Goal: Task Accomplishment & Management: Manage account settings

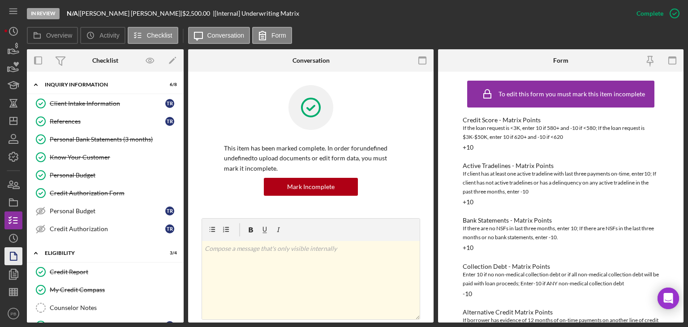
scroll to position [236, 0]
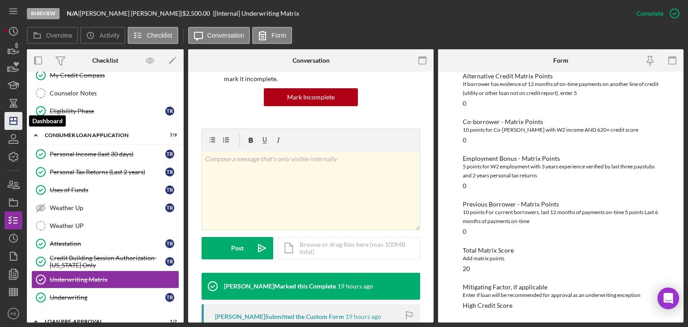
click at [14, 119] on icon "Icon/Dashboard" at bounding box center [13, 121] width 22 height 22
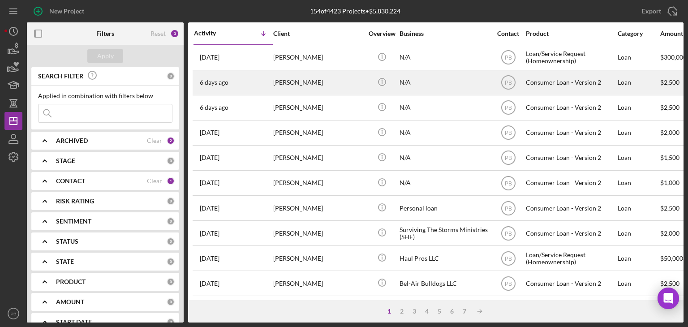
click at [294, 83] on div "[PERSON_NAME]" at bounding box center [318, 83] width 90 height 24
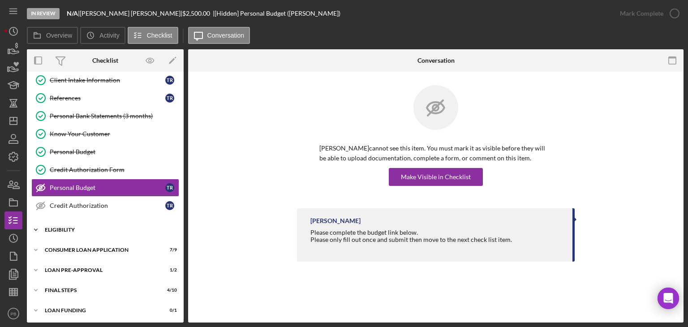
click at [54, 228] on div "Eligibility" at bounding box center [109, 229] width 128 height 5
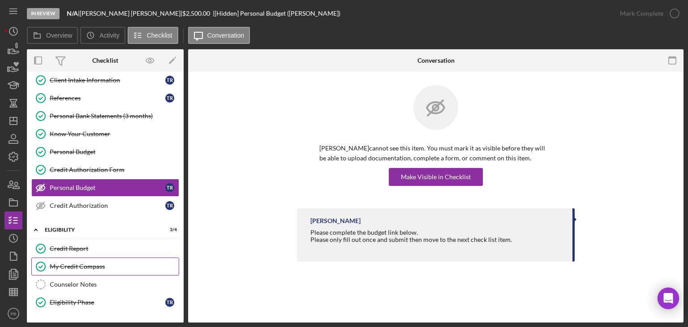
scroll to position [99, 0]
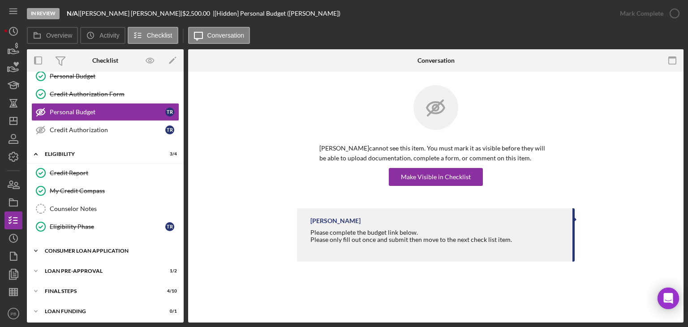
click at [81, 245] on div "Icon/Expander Consumer Loan Application 7 / 9" at bounding box center [105, 251] width 157 height 18
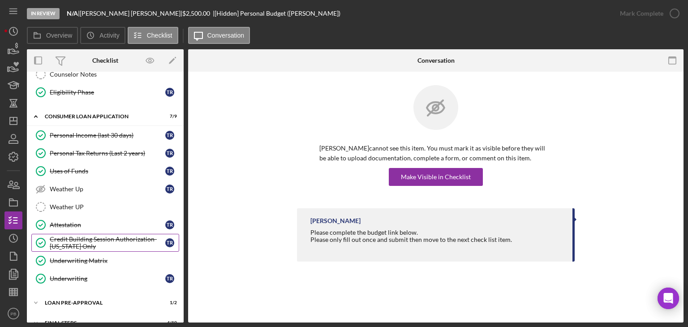
scroll to position [263, 0]
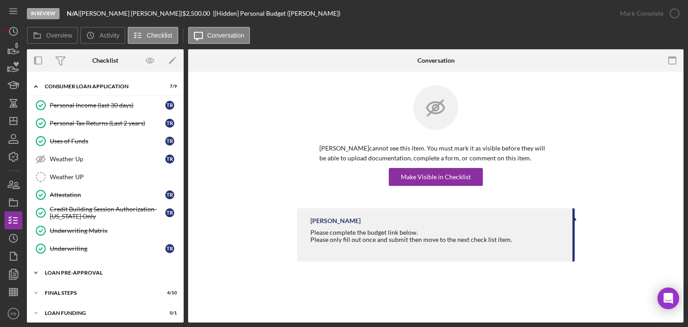
click at [76, 270] on div "Loan Pre-Approval" at bounding box center [109, 272] width 128 height 5
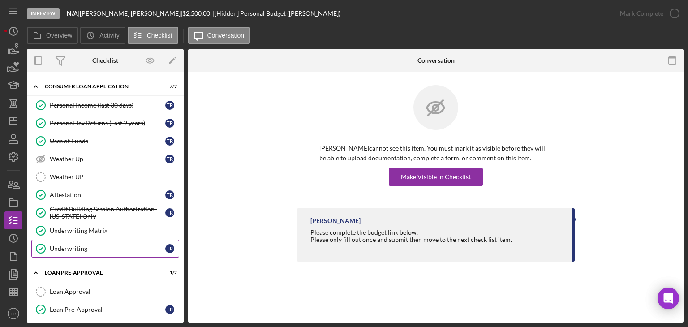
scroll to position [304, 0]
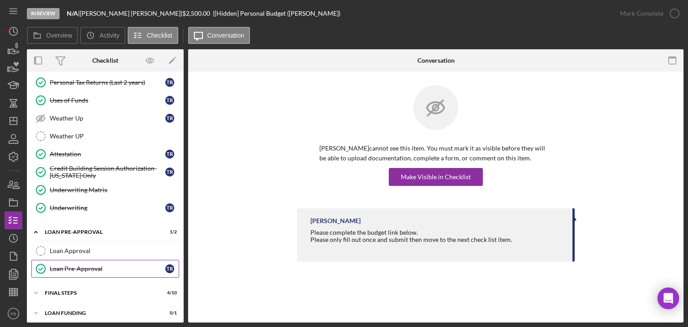
drag, startPoint x: 74, startPoint y: 289, endPoint x: 83, endPoint y: 261, distance: 29.6
click at [74, 290] on div "FINAL STEPS" at bounding box center [100, 292] width 110 height 5
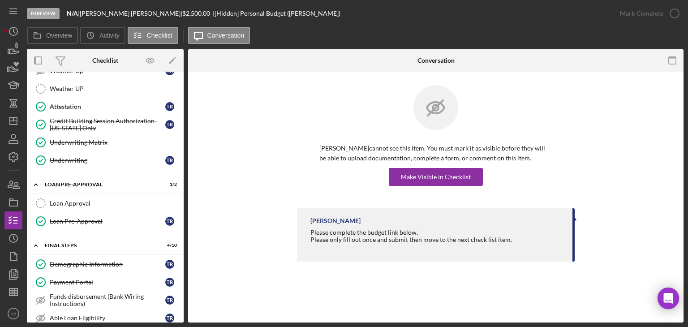
scroll to position [307, 0]
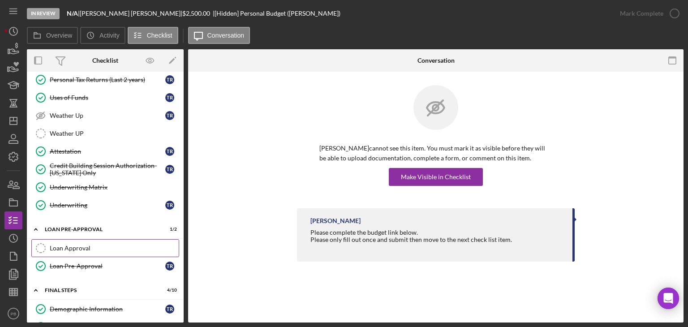
click at [82, 239] on link "Loan Approval Loan Approval" at bounding box center [105, 248] width 148 height 18
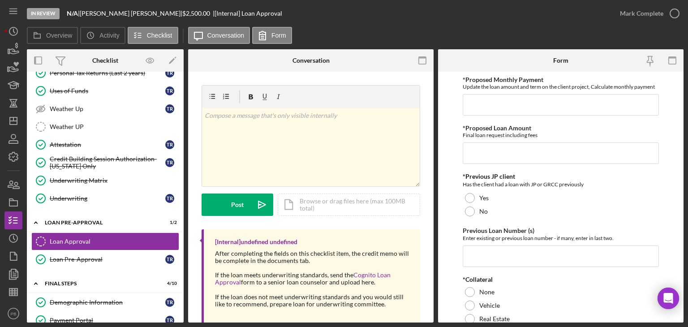
scroll to position [486, 0]
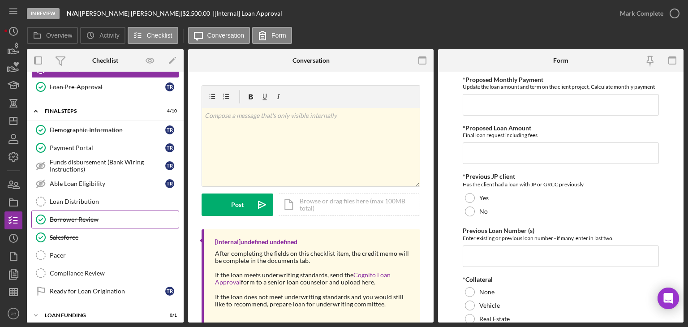
click at [93, 216] on div "Borrower Review" at bounding box center [114, 219] width 129 height 7
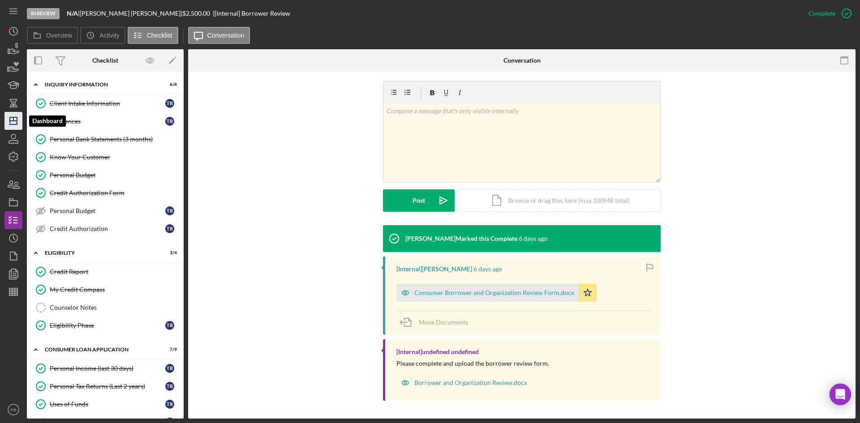
click at [18, 119] on icon "Icon/Dashboard" at bounding box center [13, 121] width 22 height 22
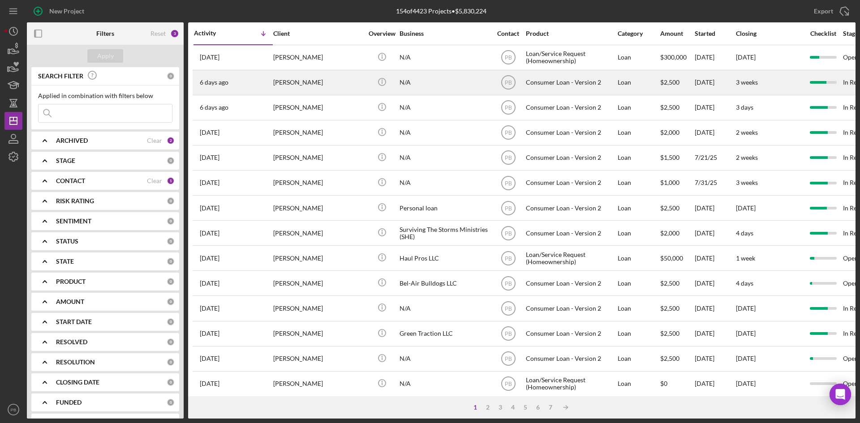
click at [306, 87] on div "[PERSON_NAME]" at bounding box center [318, 83] width 90 height 24
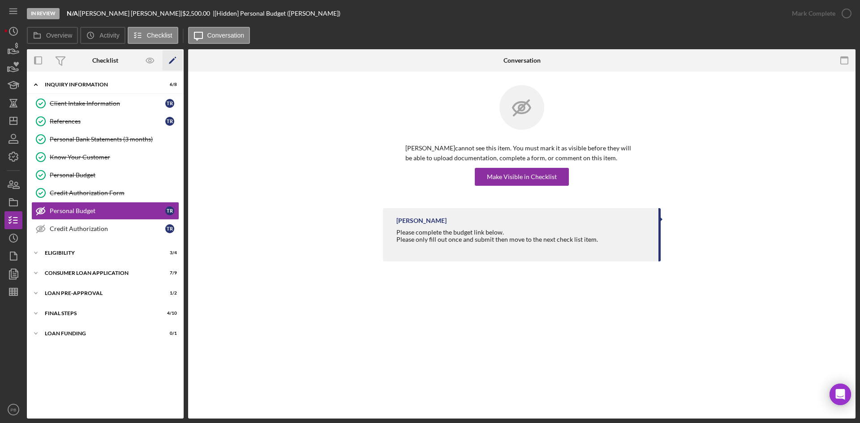
click at [176, 60] on icon "Icon/Edit" at bounding box center [173, 61] width 20 height 20
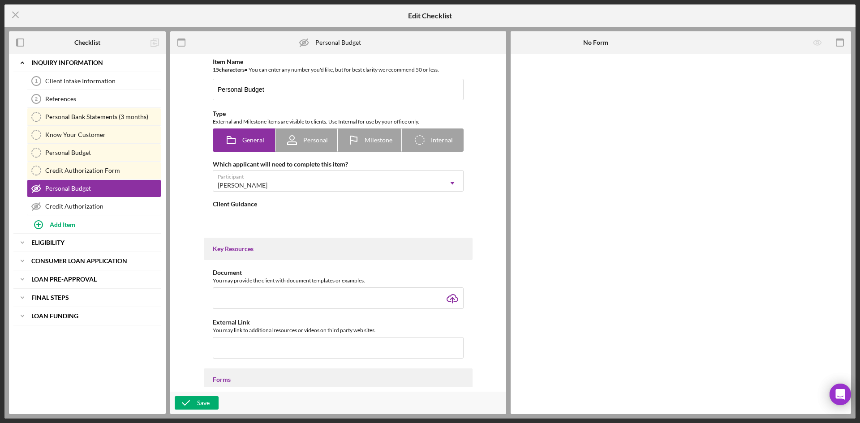
type textarea "<div>Please complete the budget link below.&nbsp; <div>Please only fill out onc…"
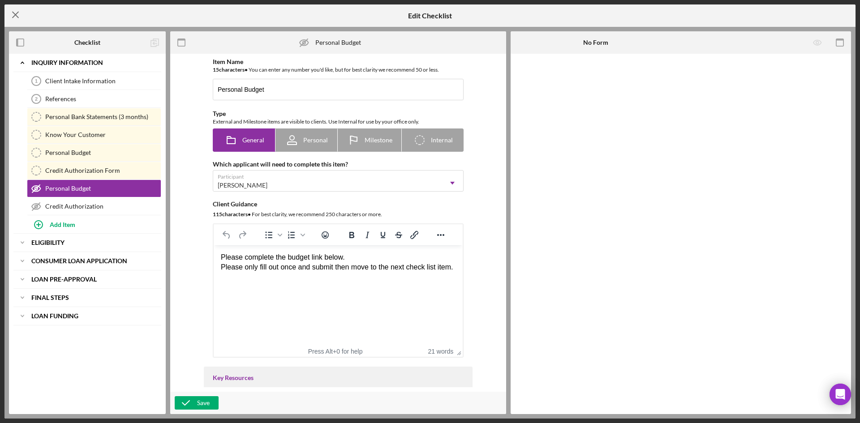
click at [12, 17] on icon "Icon/Menu Close" at bounding box center [15, 15] width 22 height 22
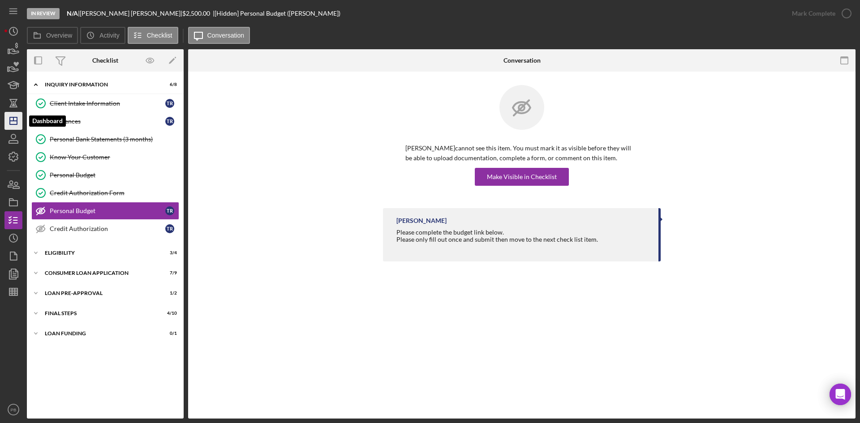
click at [17, 120] on polygon "button" at bounding box center [13, 120] width 7 height 7
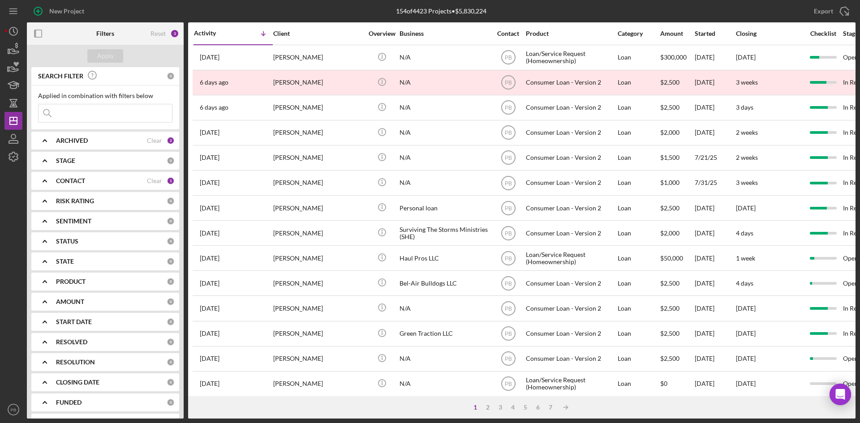
click at [133, 145] on div "ARCHIVED Clear 2" at bounding box center [115, 141] width 119 height 18
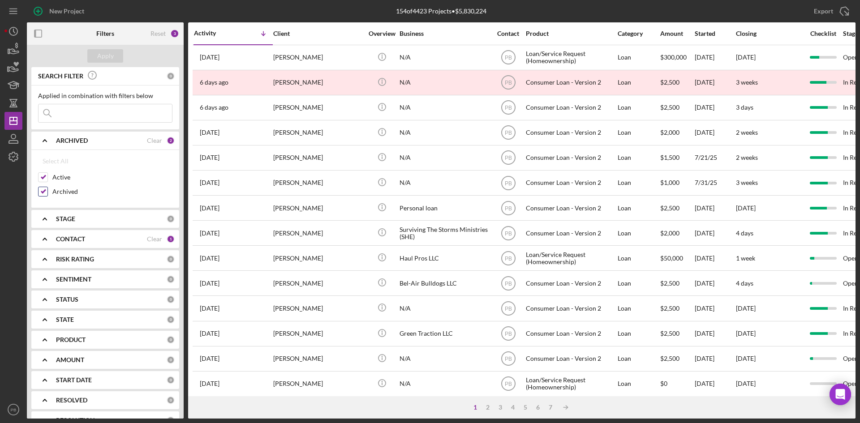
click at [43, 191] on input "Archived" at bounding box center [43, 191] width 9 height 9
checkbox input "false"
click at [108, 60] on div "Apply" at bounding box center [105, 55] width 17 height 13
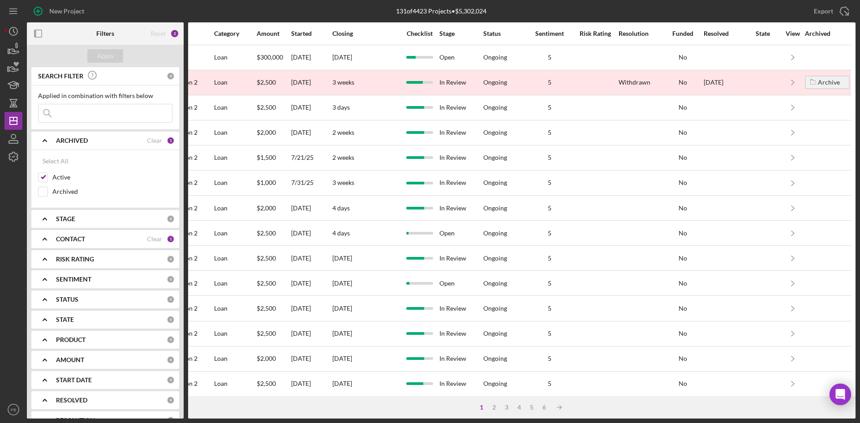
scroll to position [0, 410]
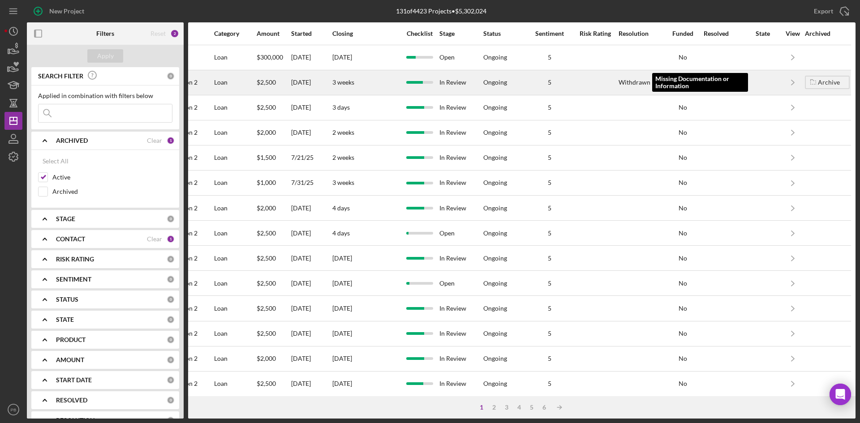
click at [631, 82] on div "Withdrawn" at bounding box center [634, 82] width 32 height 7
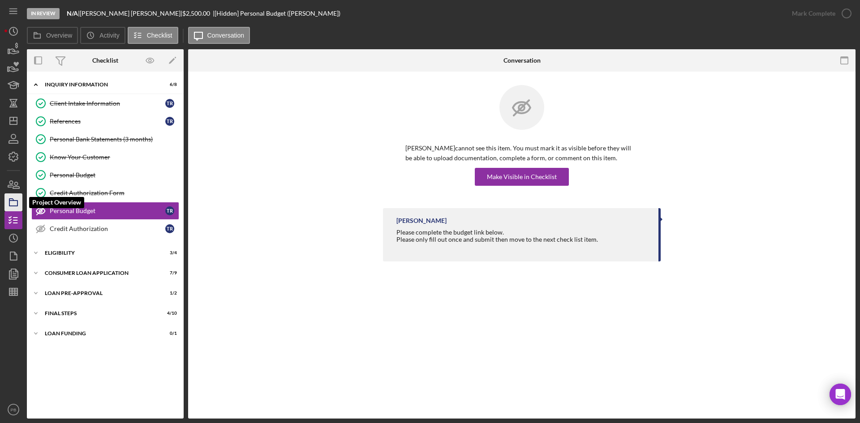
click at [9, 199] on polygon "button" at bounding box center [11, 200] width 4 height 2
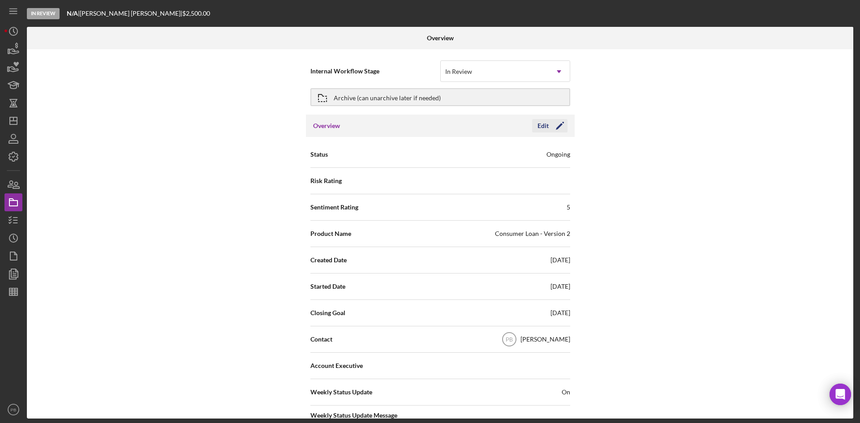
click at [557, 128] on polygon "button" at bounding box center [559, 126] width 7 height 7
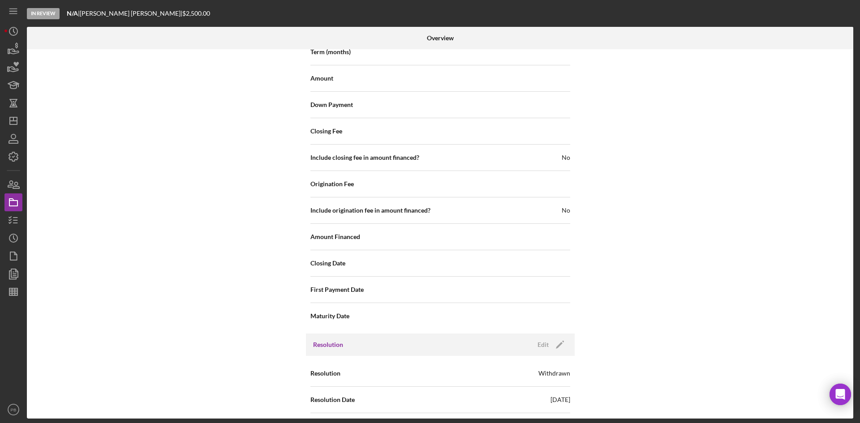
scroll to position [1041, 0]
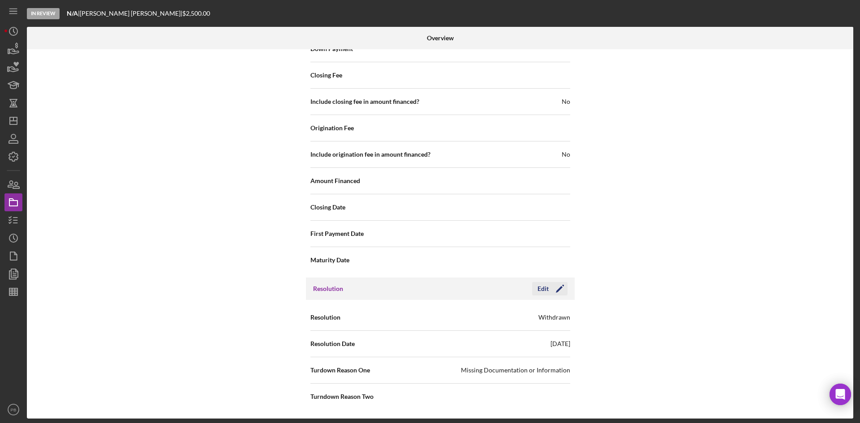
click at [550, 288] on icon "Icon/Edit" at bounding box center [560, 289] width 22 height 22
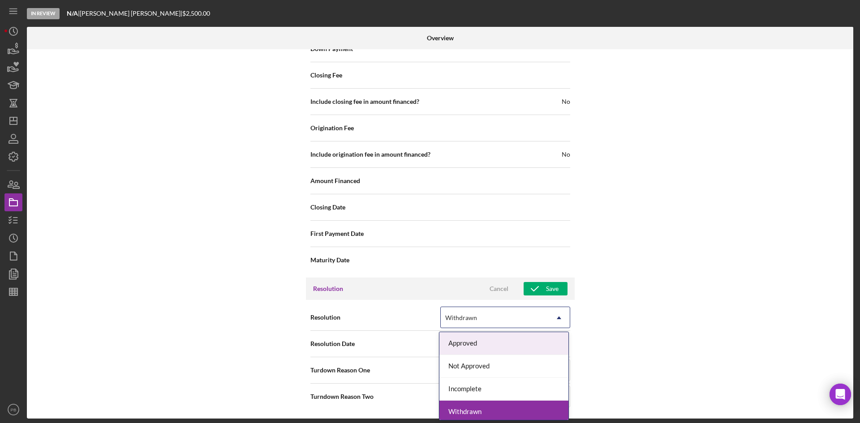
click at [552, 309] on icon "Icon/Dropdown Arrow" at bounding box center [558, 317] width 21 height 21
click at [680, 326] on div "Internal Workflow Stage In Review Icon/Dropdown Arrow Archive (can unarchive la…" at bounding box center [440, 233] width 826 height 369
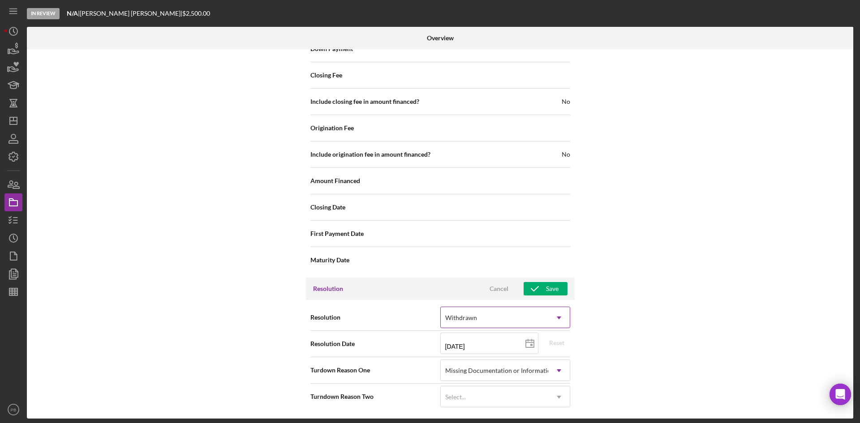
click at [549, 325] on icon "Icon/Dropdown Arrow" at bounding box center [558, 317] width 21 height 21
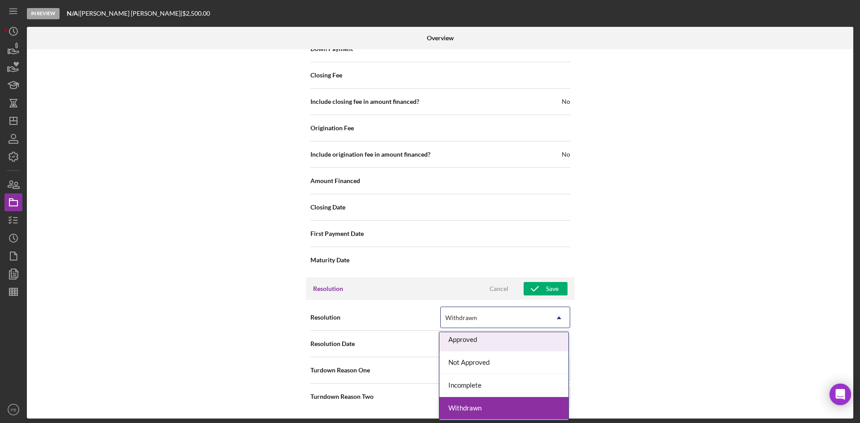
scroll to position [0, 0]
click at [474, 326] on div "Approved" at bounding box center [503, 343] width 129 height 23
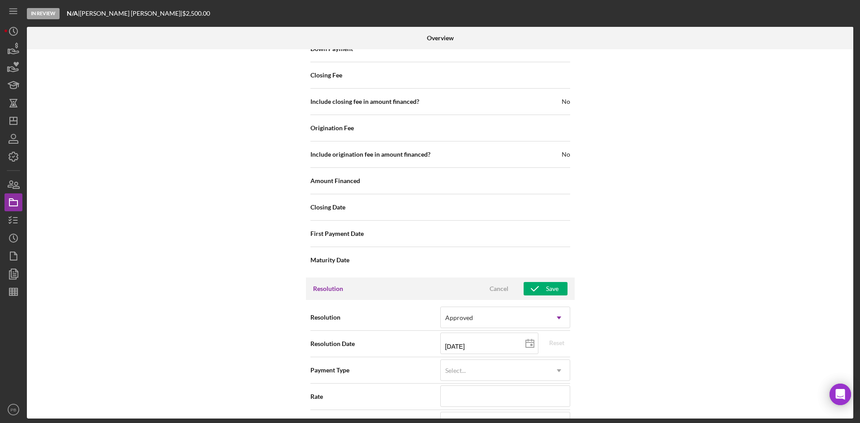
click at [687, 326] on div "Internal Workflow Stage In Review Icon/Dropdown Arrow Archive (can unarchive la…" at bounding box center [440, 233] width 826 height 369
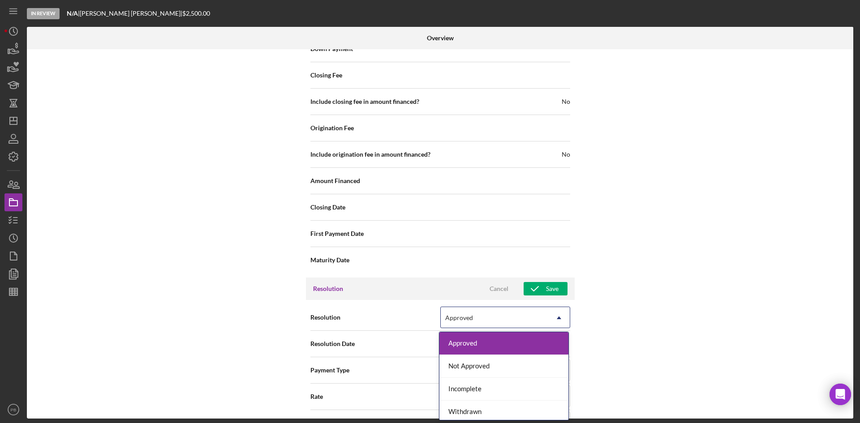
click at [542, 321] on div "Approved" at bounding box center [494, 318] width 107 height 21
click at [516, 326] on div "Approved" at bounding box center [503, 340] width 129 height 23
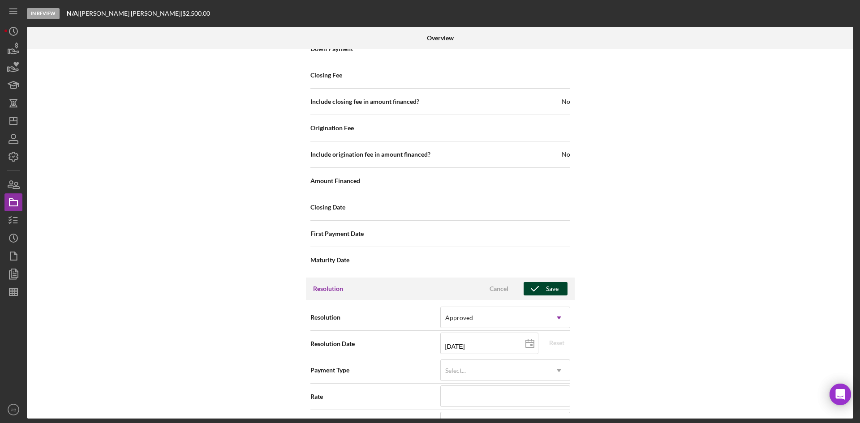
click at [547, 288] on div "Save" at bounding box center [552, 288] width 13 height 13
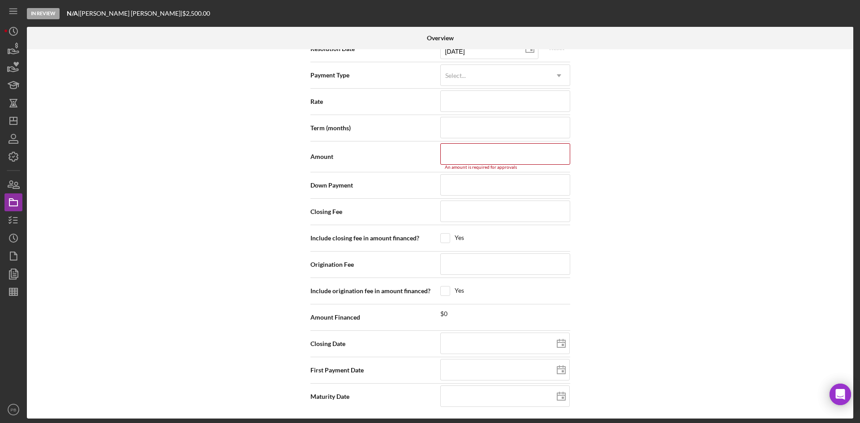
scroll to position [1247, 0]
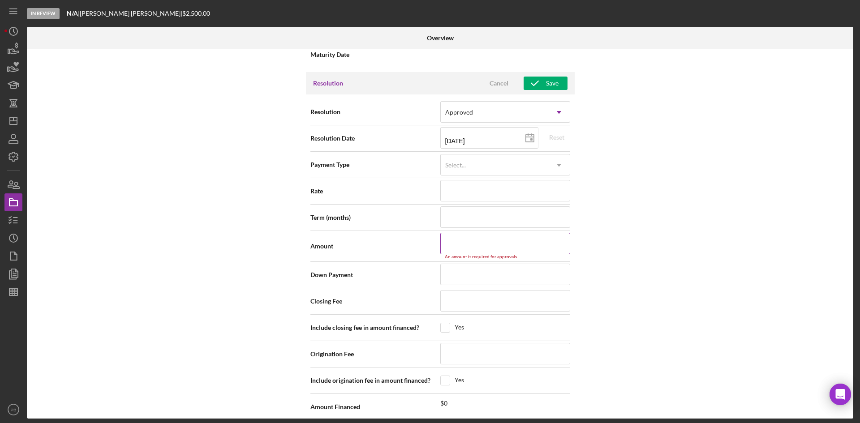
click at [519, 246] on input at bounding box center [505, 243] width 130 height 21
click at [687, 270] on div "Internal Workflow Stage In Review Icon/Dropdown Arrow Archive (can unarchive la…" at bounding box center [440, 233] width 826 height 369
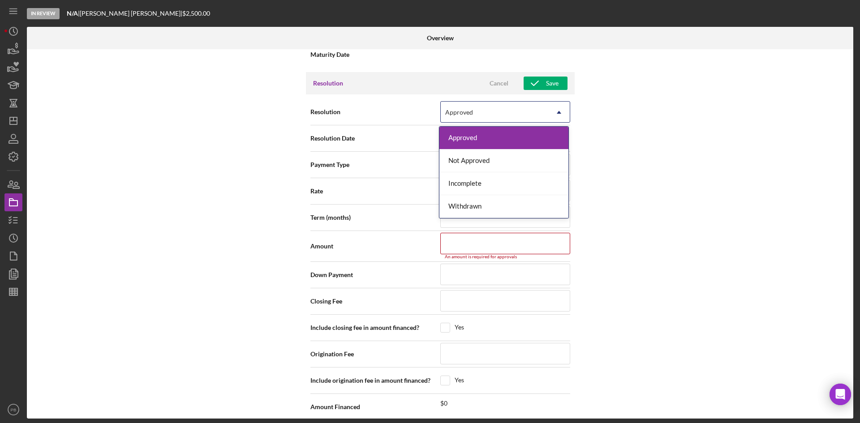
click at [555, 111] on icon "Icon/Dropdown Arrow" at bounding box center [558, 112] width 21 height 21
click at [480, 162] on div "Not Approved" at bounding box center [503, 161] width 129 height 23
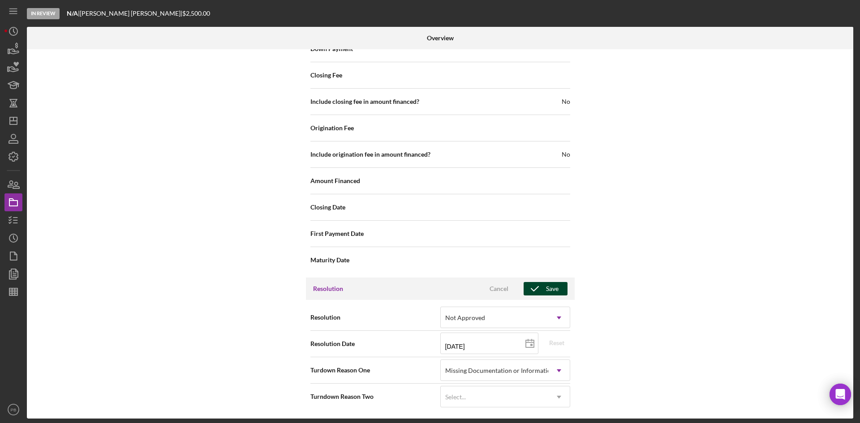
click at [563, 292] on button "Save" at bounding box center [546, 288] width 44 height 13
type textarea "Thank you for your application to [PERSON_NAME]! Please login to see what we st…"
click at [17, 114] on icon "Icon/Dashboard" at bounding box center [13, 121] width 22 height 22
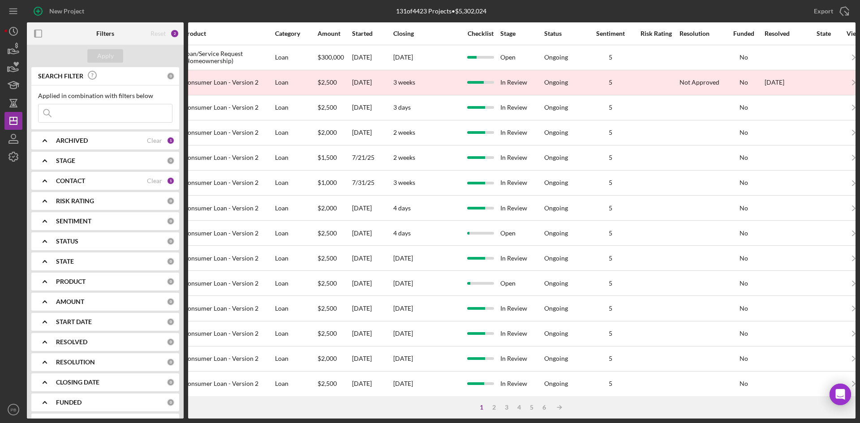
scroll to position [0, 410]
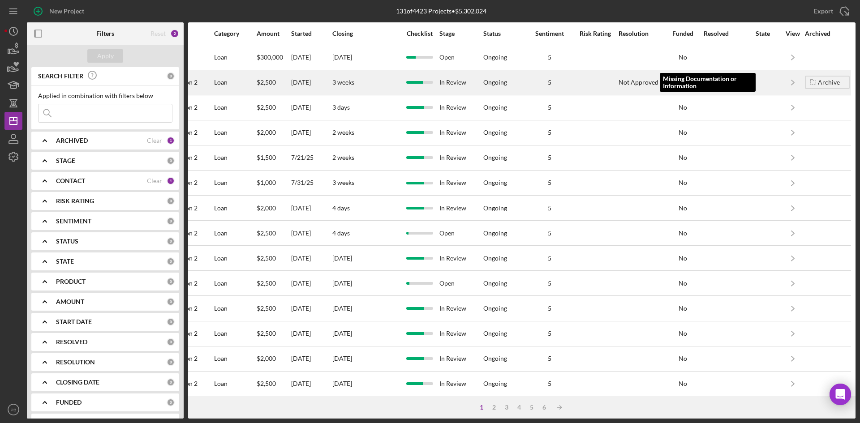
click at [628, 86] on div "Not Approved" at bounding box center [638, 82] width 40 height 7
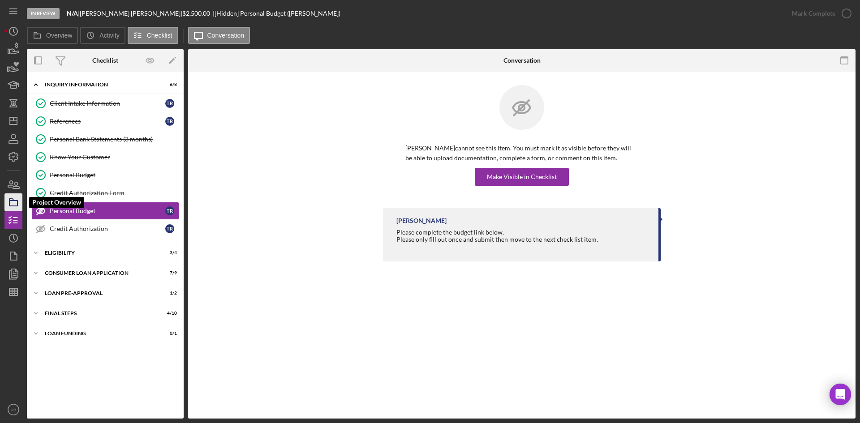
click at [11, 198] on icon "button" at bounding box center [13, 202] width 22 height 22
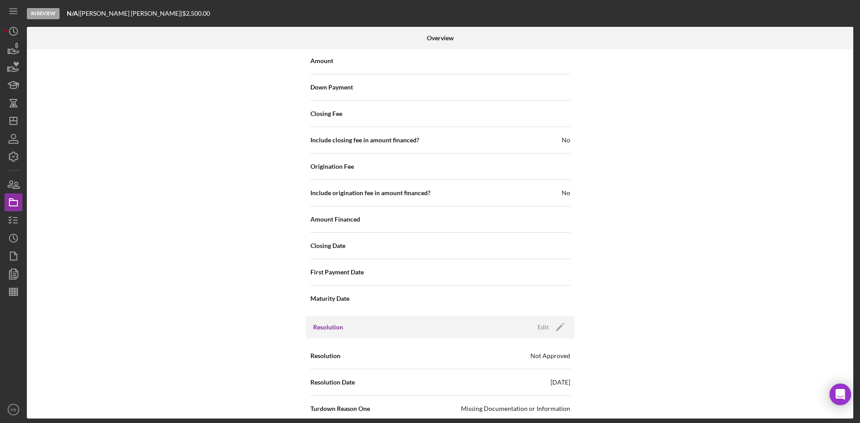
scroll to position [979, 0]
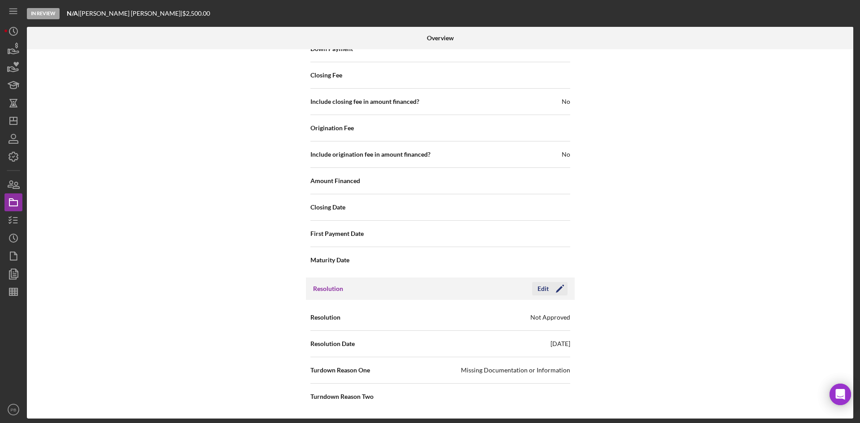
click at [552, 293] on icon "Icon/Edit" at bounding box center [560, 289] width 22 height 22
click at [554, 326] on icon "Icon/Dropdown Arrow" at bounding box center [558, 370] width 21 height 21
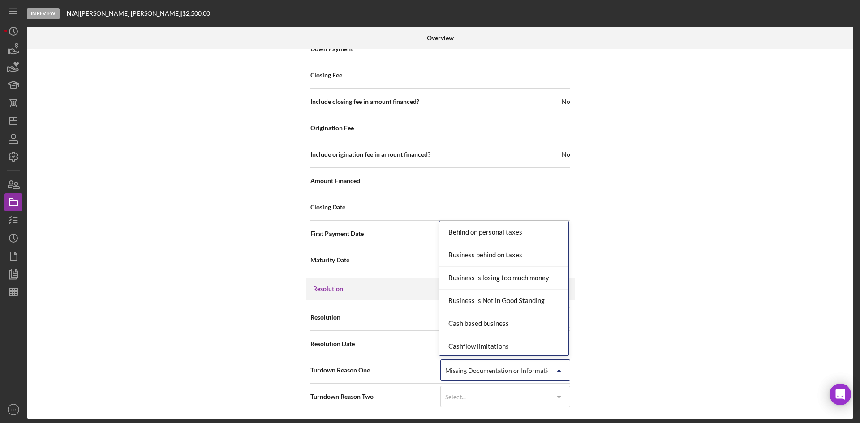
scroll to position [0, 0]
click at [682, 286] on div "Internal Workflow Stage In Review Icon/Dropdown Arrow Archive (can unarchive la…" at bounding box center [440, 233] width 826 height 369
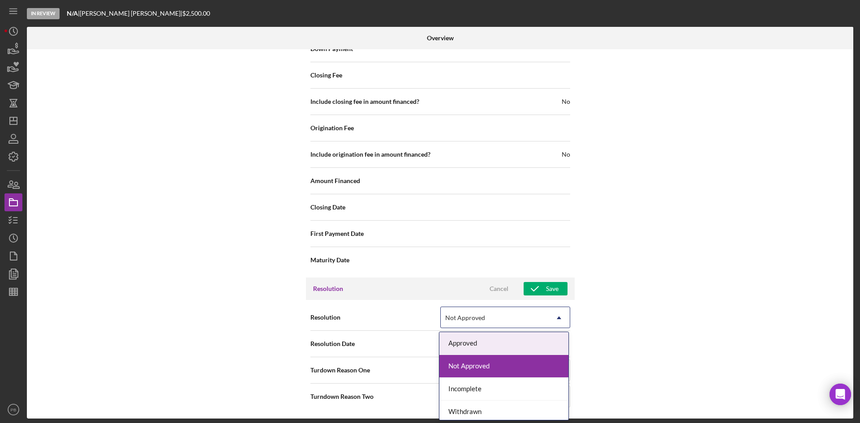
click at [546, 315] on div "Not Approved" at bounding box center [494, 318] width 107 height 21
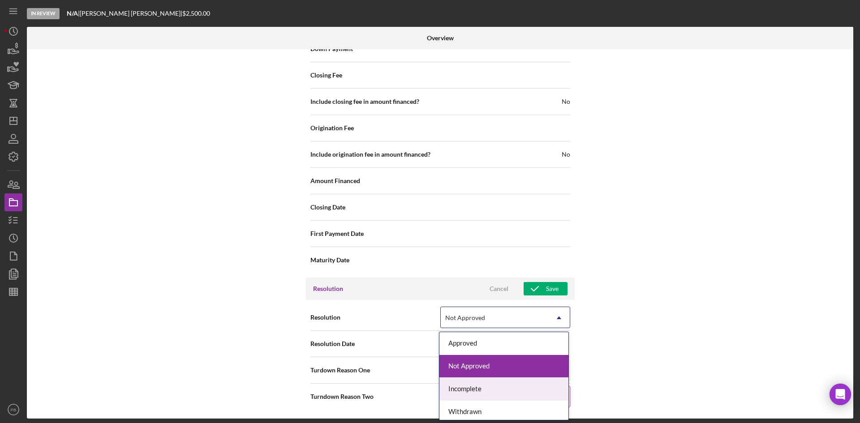
click at [451, 326] on div "Incomplete" at bounding box center [503, 389] width 129 height 23
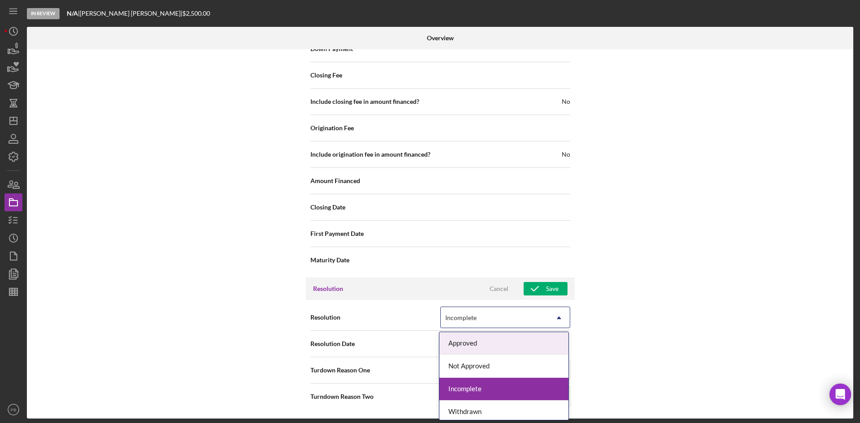
click at [545, 313] on div "Incomplete" at bounding box center [494, 318] width 107 height 21
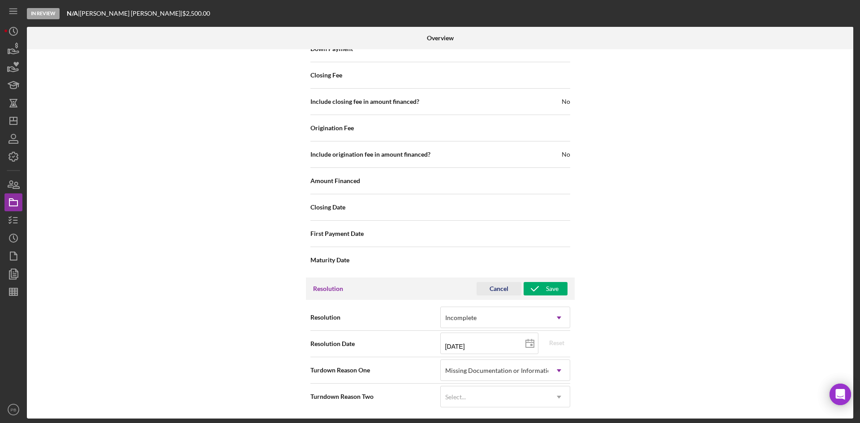
click at [502, 289] on div "Cancel" at bounding box center [498, 288] width 19 height 13
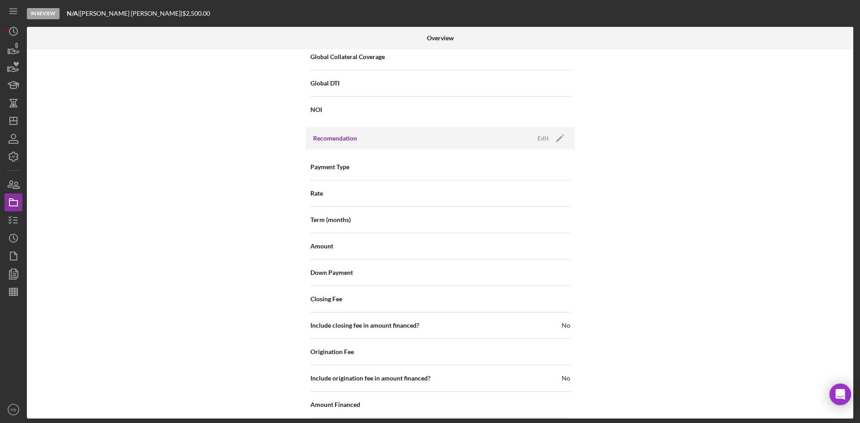
scroll to position [979, 0]
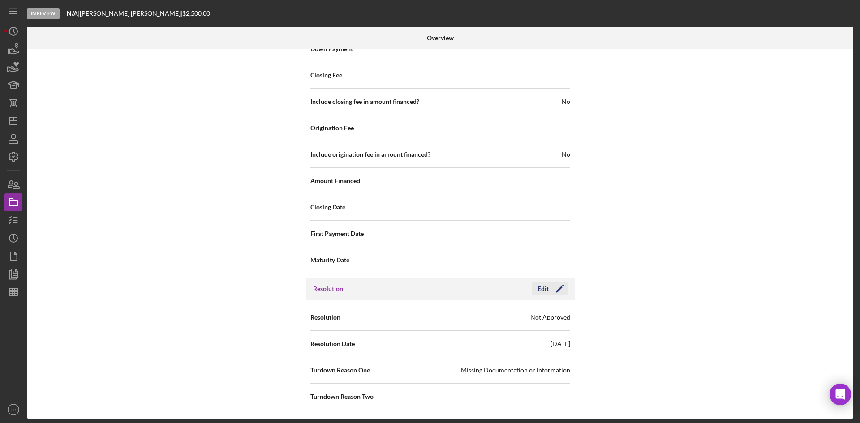
click at [556, 288] on icon "Icon/Edit" at bounding box center [560, 289] width 22 height 22
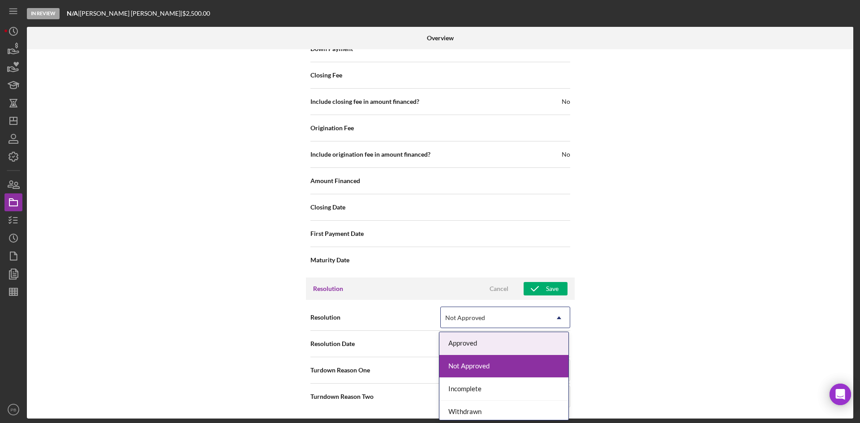
click at [548, 316] on icon "Icon/Dropdown Arrow" at bounding box center [558, 317] width 21 height 21
click at [687, 326] on div "Internal Workflow Stage In Review Icon/Dropdown Arrow Archive (can unarchive la…" at bounding box center [440, 233] width 826 height 369
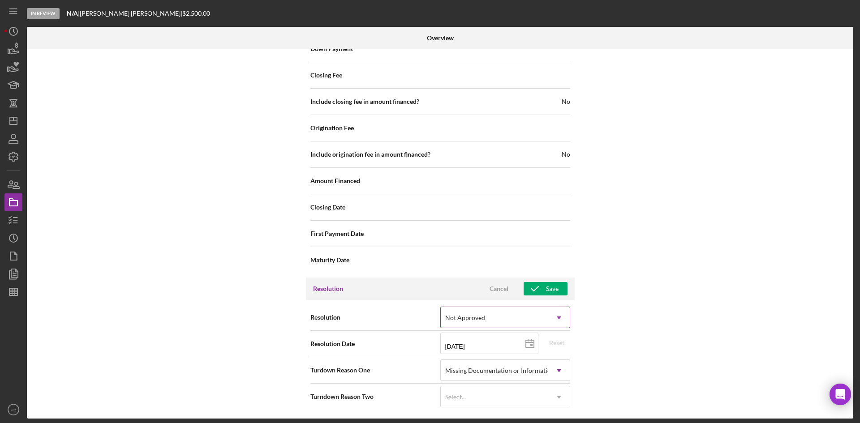
click at [553, 326] on icon "Icon/Dropdown Arrow" at bounding box center [558, 317] width 21 height 21
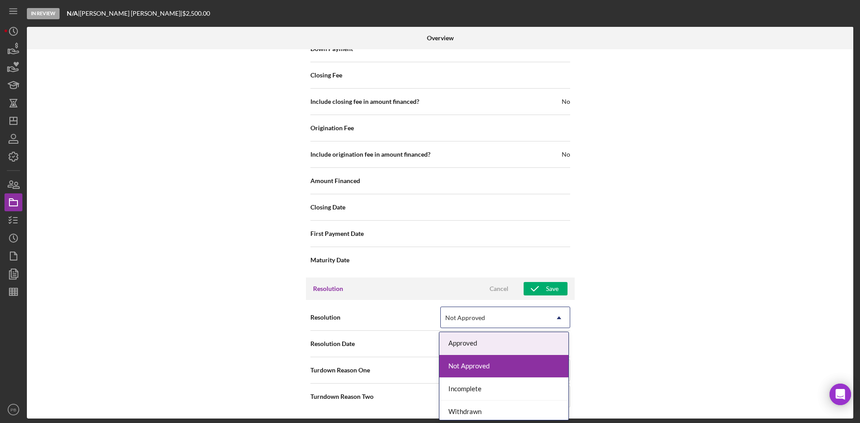
click at [494, 326] on div "Approved" at bounding box center [503, 343] width 129 height 23
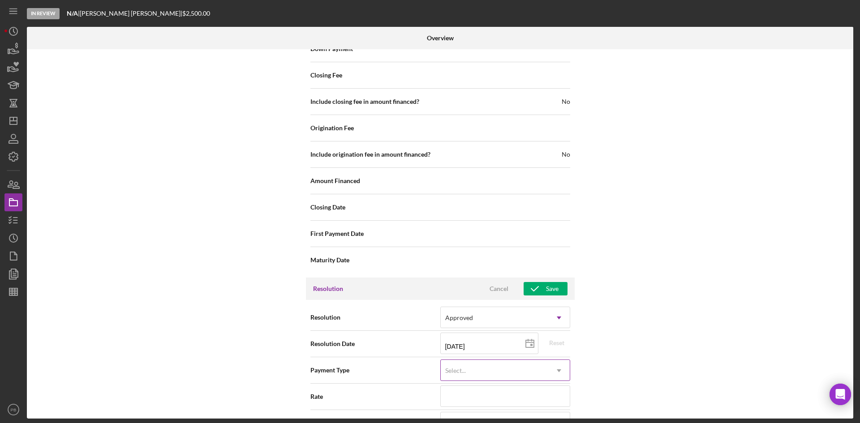
click at [498, 326] on div "Select..." at bounding box center [494, 371] width 107 height 21
click at [687, 326] on div "Internal Workflow Stage In Review Icon/Dropdown Arrow Archive (can unarchive la…" at bounding box center [440, 233] width 826 height 369
click at [546, 326] on div "Select... Icon/Dropdown Arrow" at bounding box center [505, 370] width 130 height 21
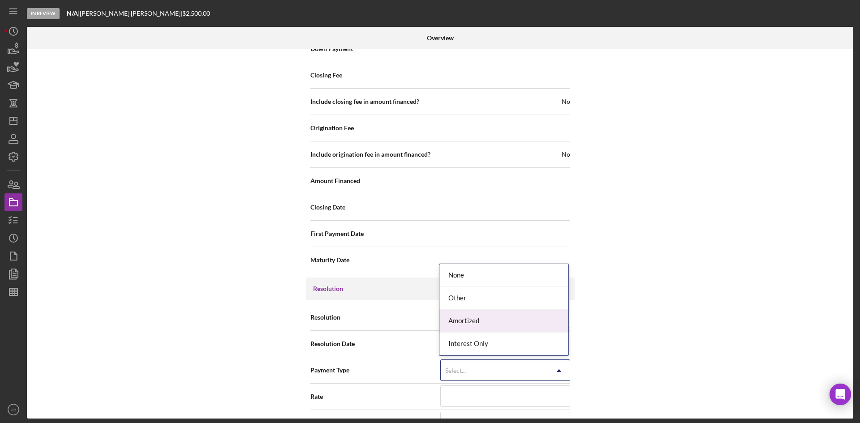
click at [517, 326] on div "Amortized" at bounding box center [503, 321] width 129 height 23
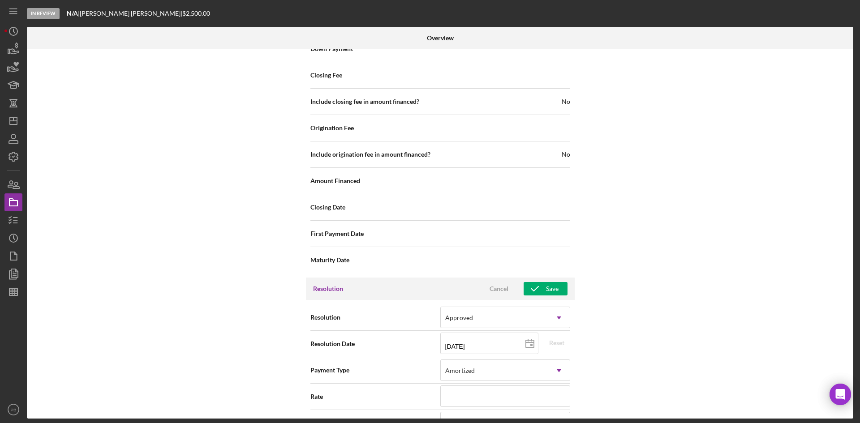
scroll to position [1203, 0]
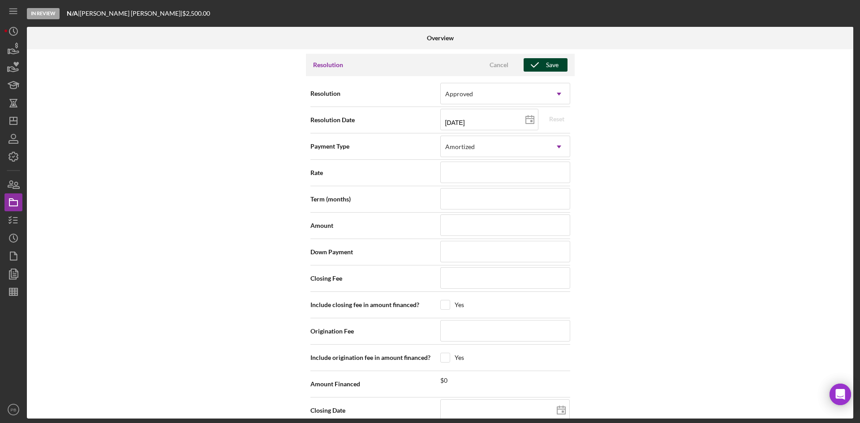
click at [556, 65] on div "Save" at bounding box center [552, 64] width 13 height 13
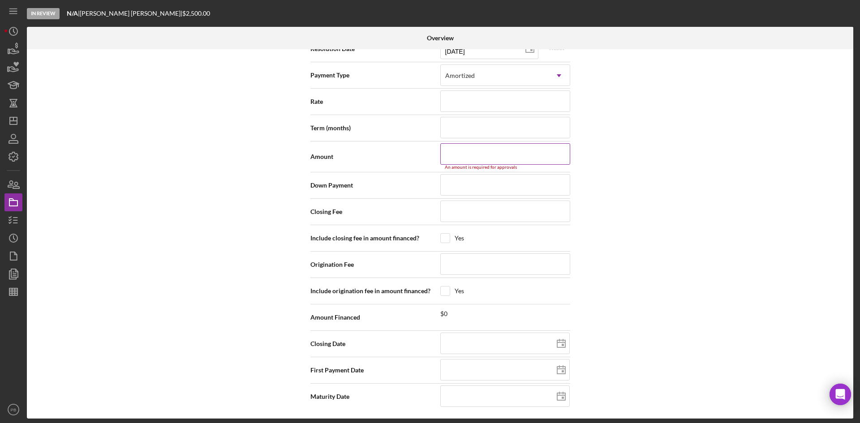
click at [477, 149] on input at bounding box center [505, 153] width 130 height 21
type input "$2"
type input "$24"
type input "$249"
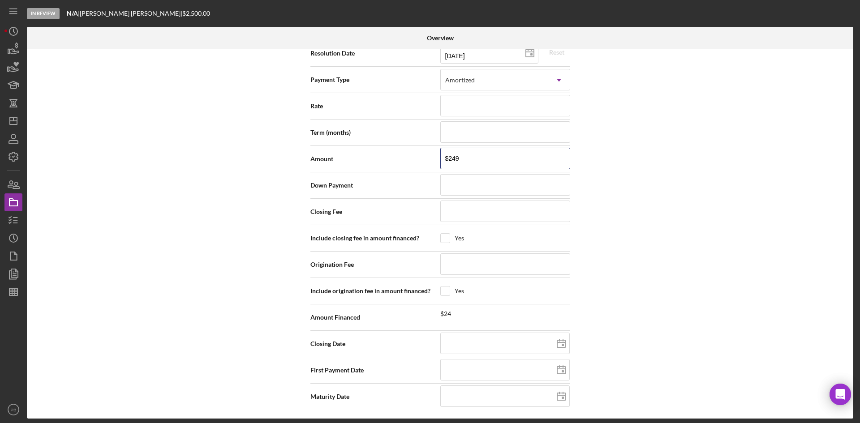
type input "$2,499"
type input "$24,999"
type input "$249,999"
type input "$24,999"
type input "$2,499"
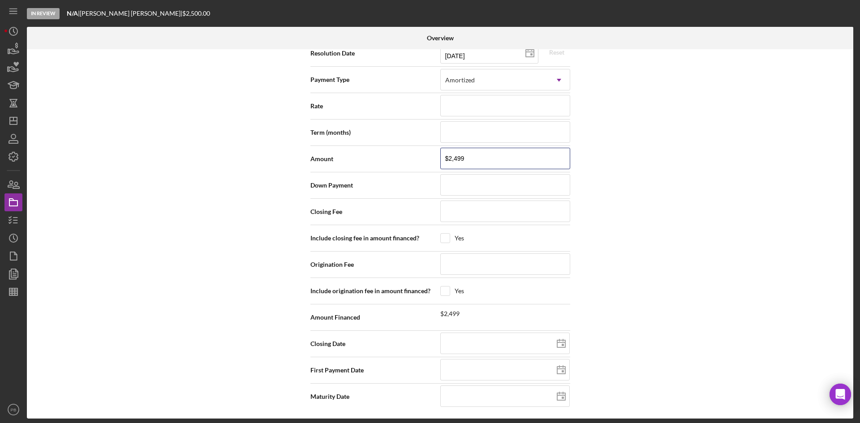
type input "$2,499"
click at [687, 228] on div "Internal Workflow Stage In Review Icon/Dropdown Arrow Archive (can unarchive la…" at bounding box center [440, 233] width 826 height 369
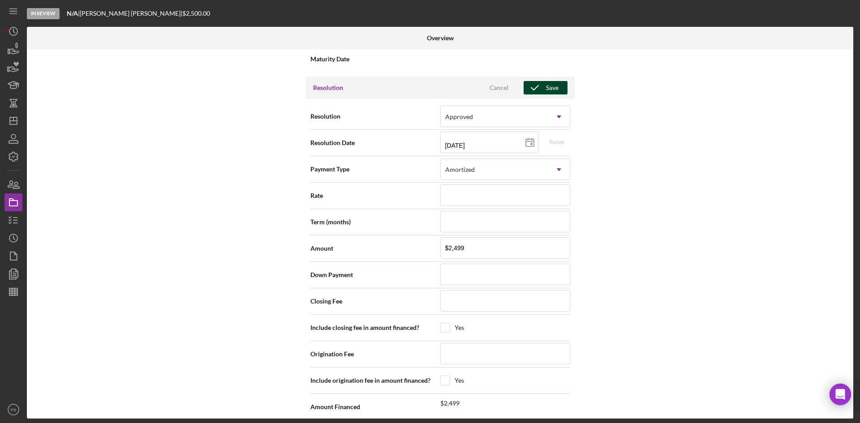
click at [541, 87] on icon "button" at bounding box center [535, 88] width 22 height 22
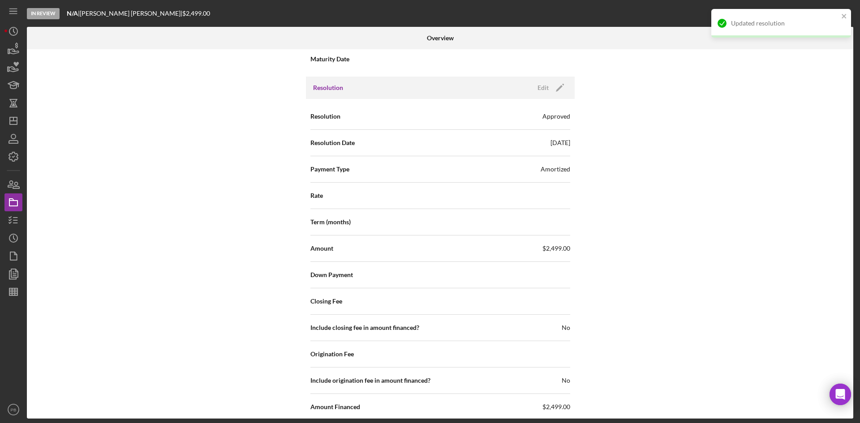
scroll to position [1270, 0]
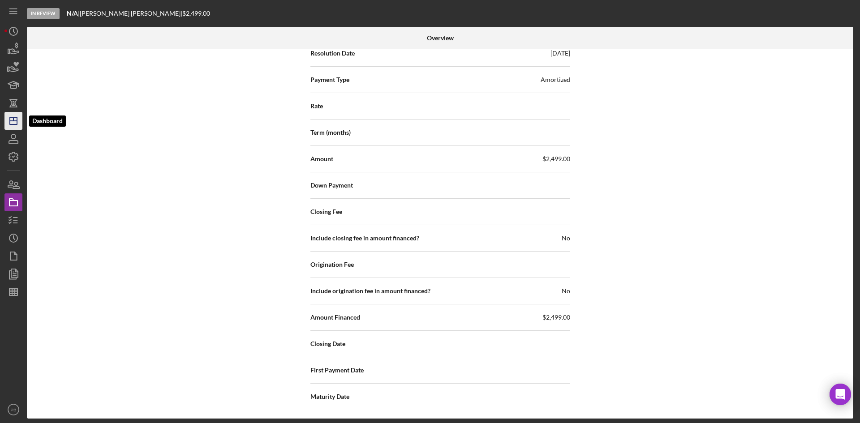
click at [12, 121] on line "button" at bounding box center [13, 121] width 7 height 0
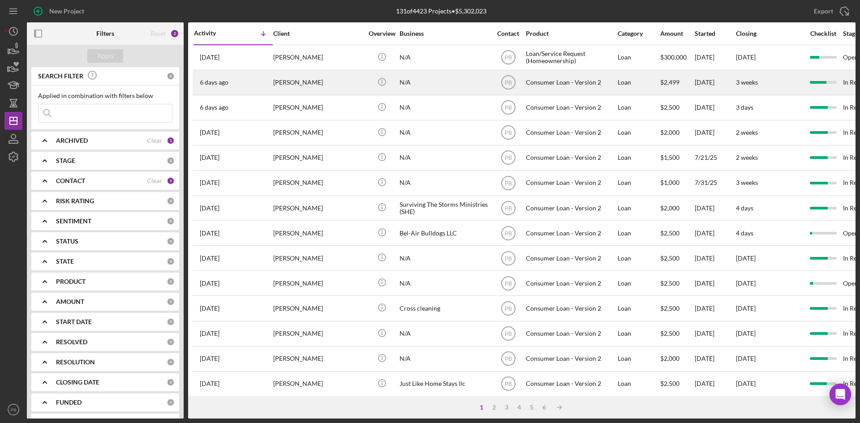
click at [310, 89] on div "[PERSON_NAME]" at bounding box center [318, 83] width 90 height 24
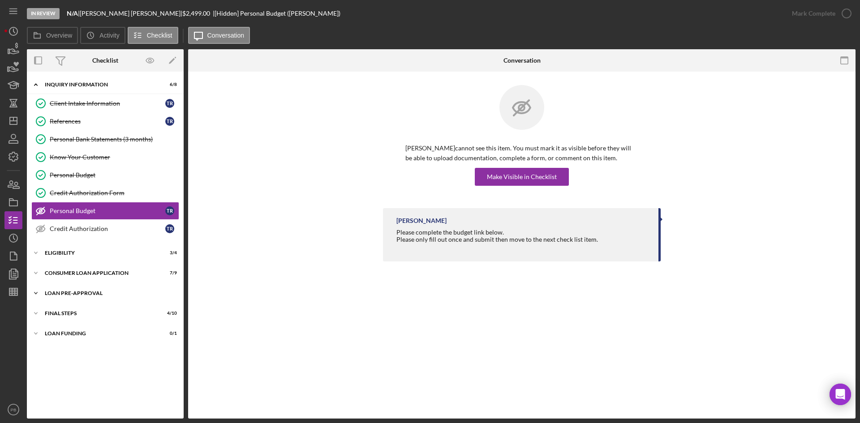
click at [75, 296] on div "Icon/Expander Loan Pre-Approval 1 / 2" at bounding box center [105, 293] width 157 height 18
click at [75, 305] on link "Loan Approval Loan Approval" at bounding box center [105, 312] width 148 height 18
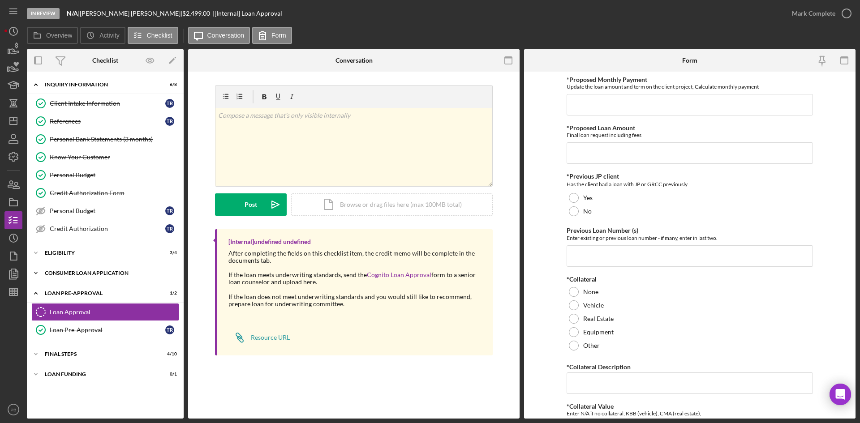
click at [80, 276] on div "Icon/Expander Consumer Loan Application 7 / 9" at bounding box center [105, 273] width 157 height 18
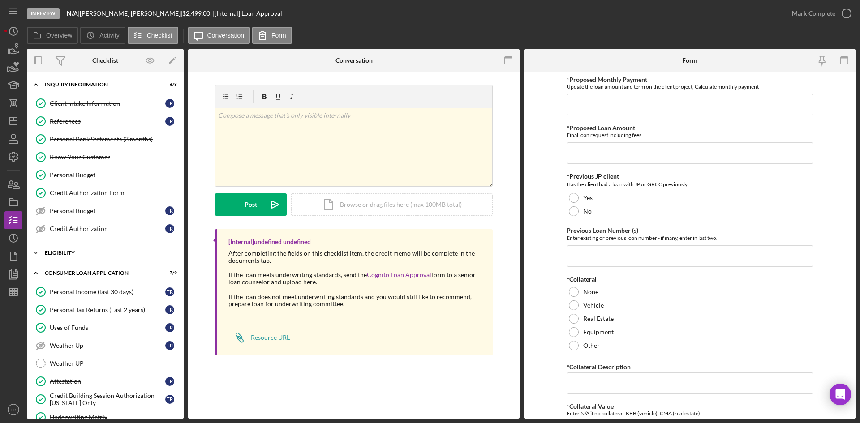
click at [64, 245] on div "Icon/Expander Eligibility 3 / 4" at bounding box center [105, 253] width 157 height 18
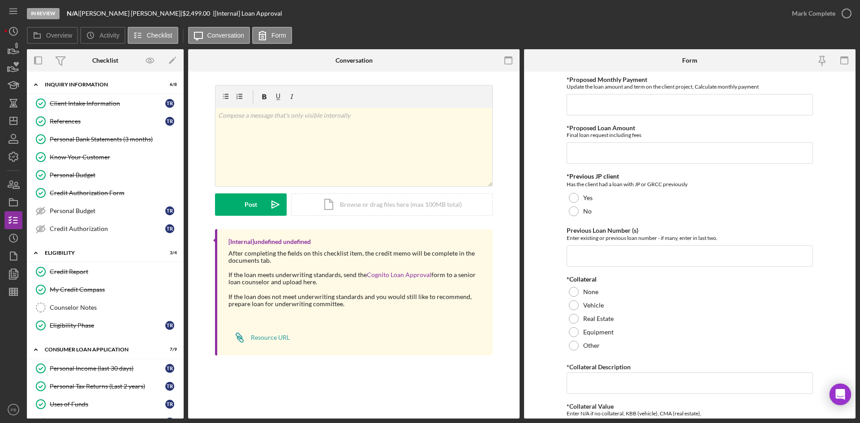
scroll to position [179, 0]
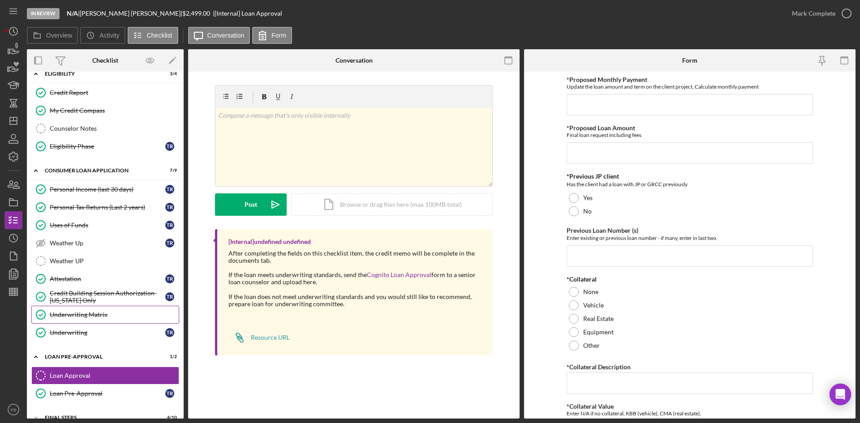
click at [89, 318] on div "Underwriting Matrix" at bounding box center [114, 314] width 129 height 7
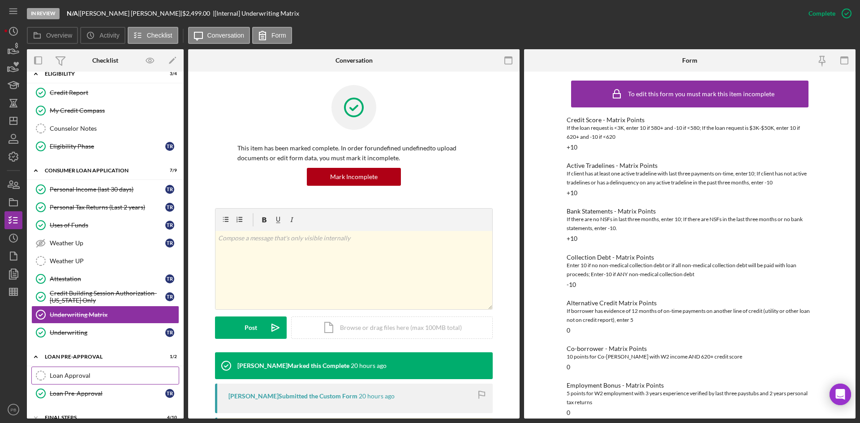
click at [83, 326] on div "Loan Approval" at bounding box center [114, 375] width 129 height 7
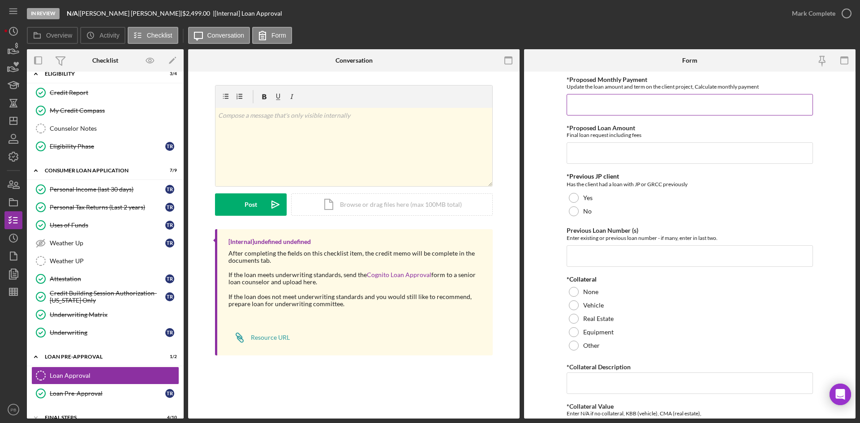
click at [618, 101] on input "*Proposed Monthly Payment" at bounding box center [690, 104] width 246 height 21
type input "$93"
click at [630, 149] on input "*Proposed Loan Amount" at bounding box center [690, 152] width 246 height 21
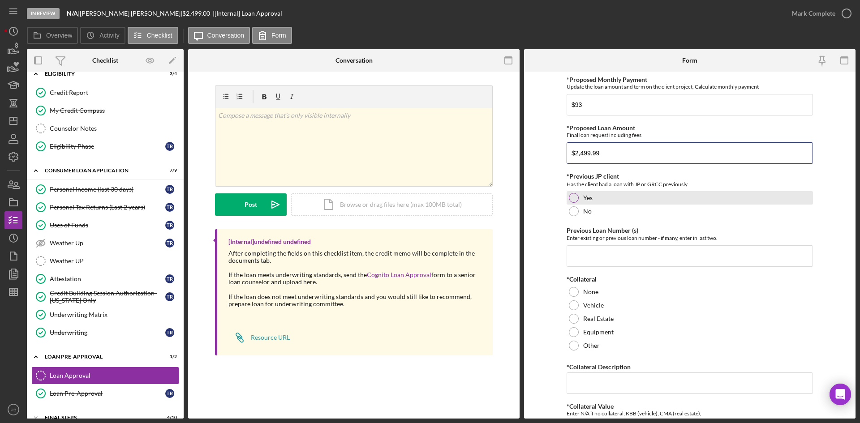
type input "$2,499.99"
click at [571, 196] on div at bounding box center [574, 198] width 10 height 10
click at [588, 249] on input "Previous Loan Number (s)" at bounding box center [690, 255] width 246 height 21
click at [607, 256] on input "Previous Loan Number (s)" at bounding box center [690, 255] width 246 height 21
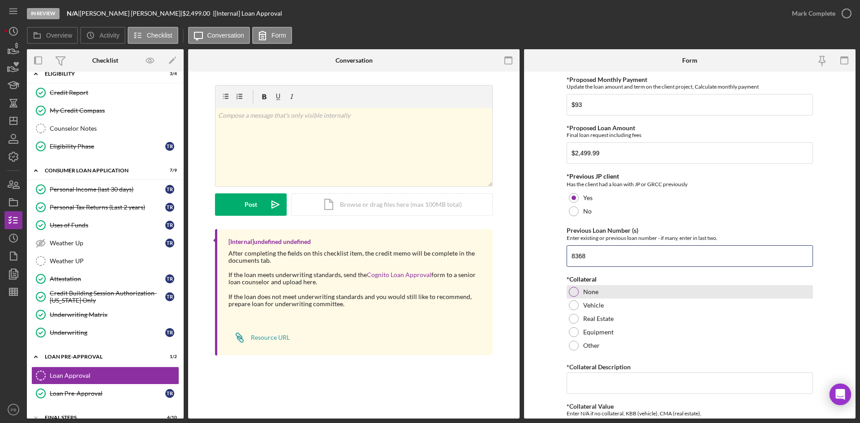
type input "8368"
click at [573, 291] on div at bounding box center [574, 292] width 10 height 10
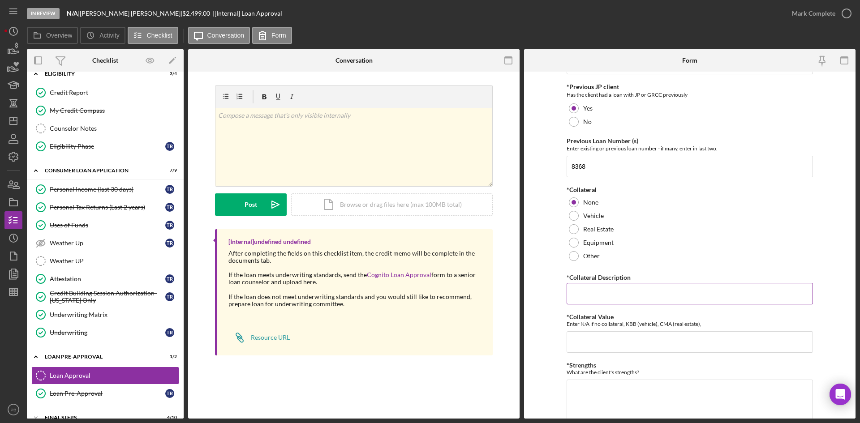
click at [614, 300] on input "*Collateral Description" at bounding box center [690, 293] width 246 height 21
type input "NA"
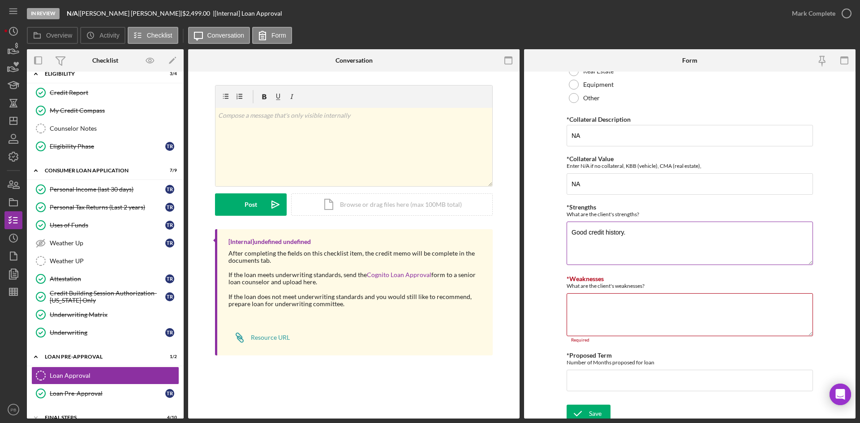
click at [655, 249] on textarea "Good credit history." at bounding box center [690, 243] width 246 height 43
type textarea "Good credit history. Previous client."
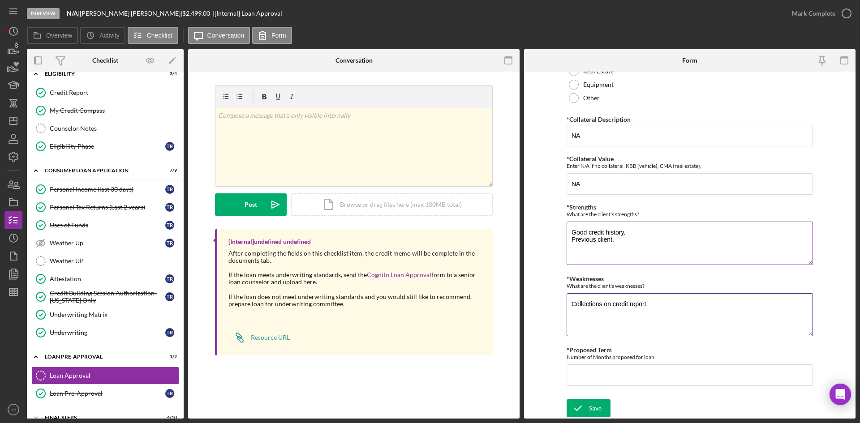
type textarea "Collections on credit report."
type input "36"
click at [589, 326] on div "Save" at bounding box center [595, 408] width 13 height 18
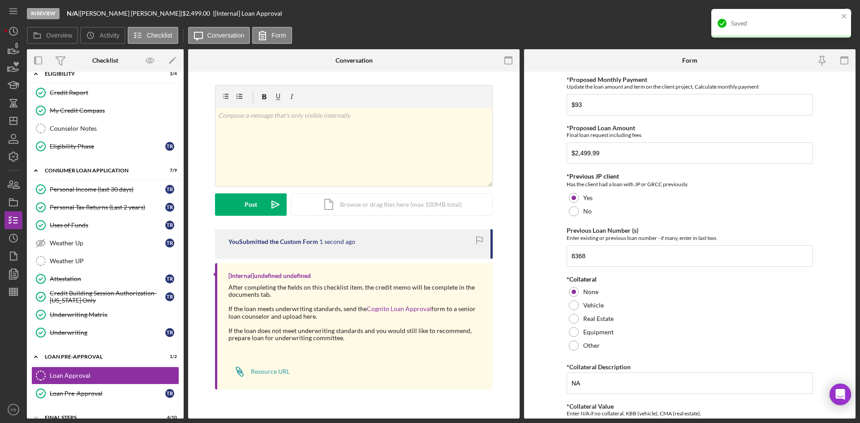
scroll to position [0, 0]
click at [687, 20] on button "close" at bounding box center [844, 17] width 6 height 9
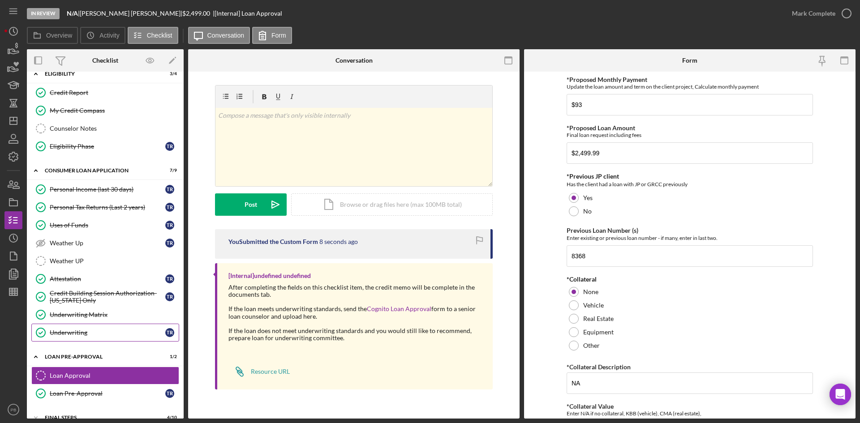
scroll to position [212, 0]
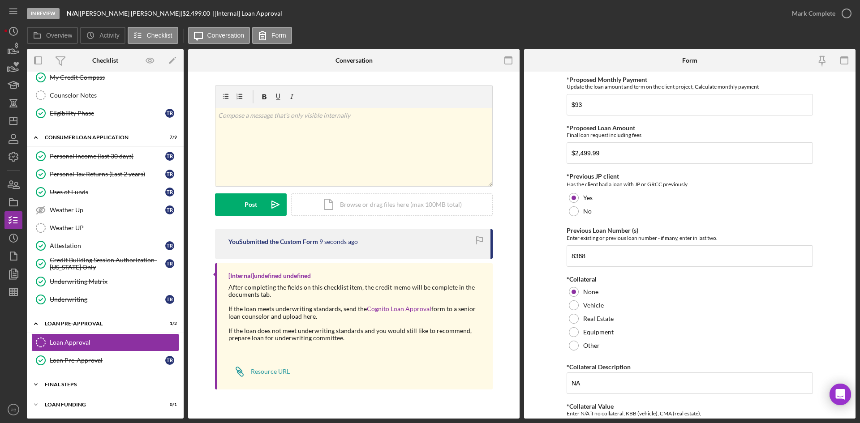
click at [50, 326] on div "FINAL STEPS" at bounding box center [109, 384] width 128 height 5
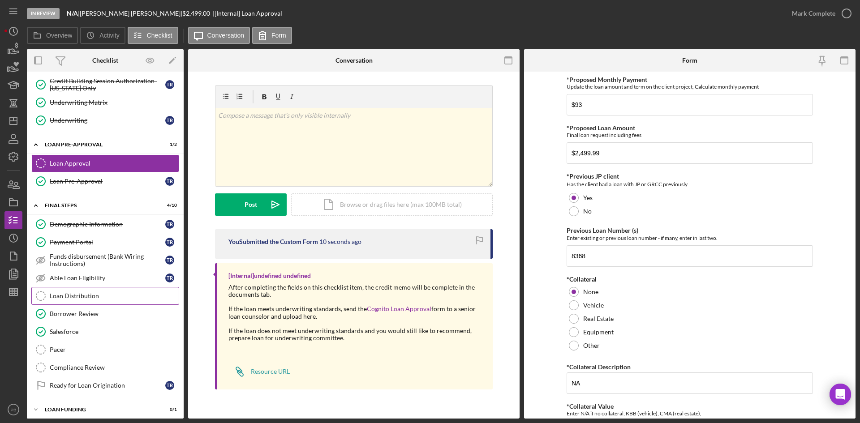
click at [69, 295] on div "Loan Distribution" at bounding box center [114, 295] width 129 height 7
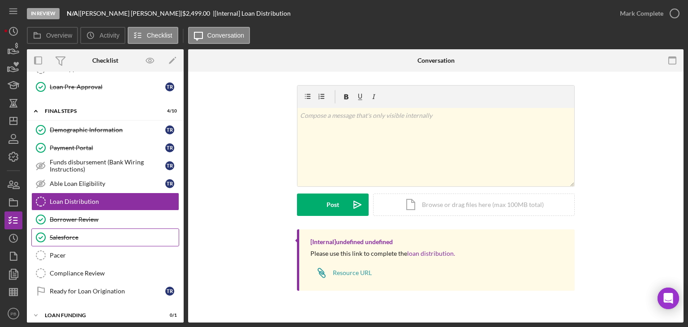
scroll to position [307, 0]
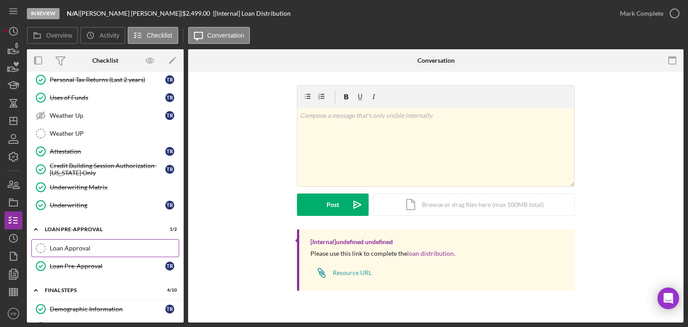
click at [81, 245] on div "Loan Approval" at bounding box center [114, 248] width 129 height 7
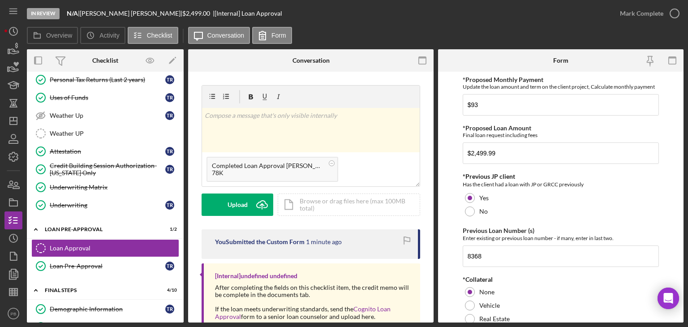
click at [240, 217] on div "v Color teal Color pink Remove color Add row above Add row below Add column bef…" at bounding box center [311, 157] width 219 height 144
click at [240, 208] on div "Upload" at bounding box center [238, 204] width 20 height 22
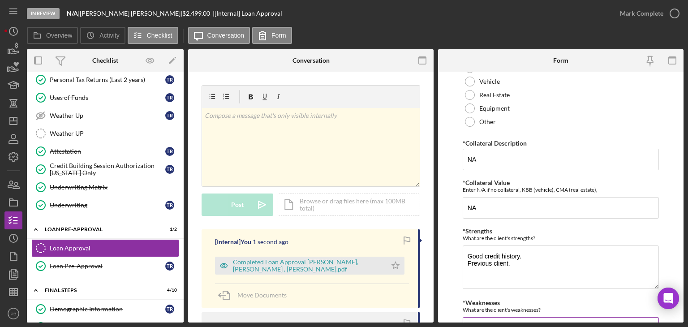
scroll to position [343, 0]
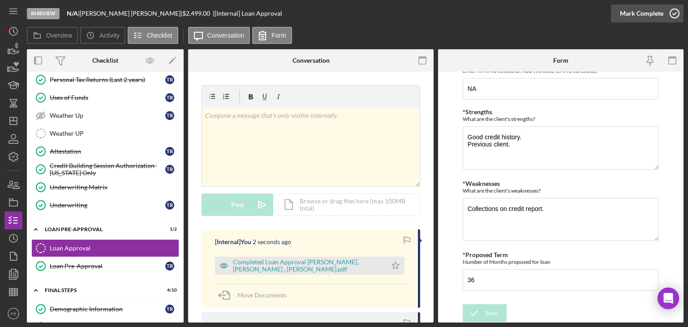
click at [647, 11] on div "Mark Complete" at bounding box center [641, 13] width 43 height 18
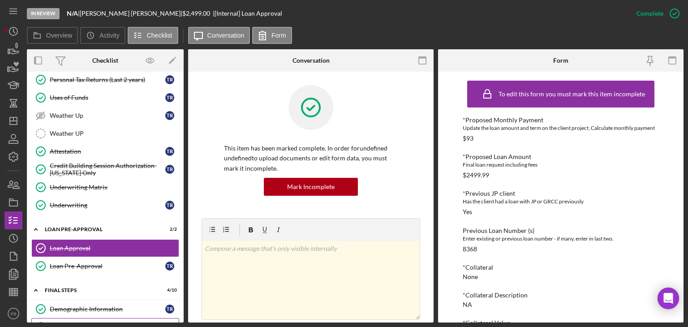
scroll to position [486, 0]
